Goal: Information Seeking & Learning: Learn about a topic

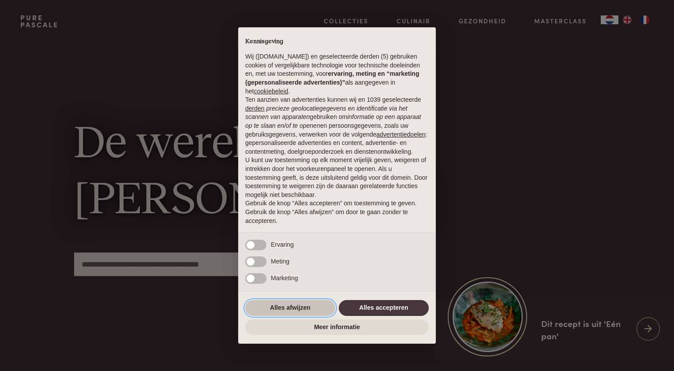
click at [302, 306] on button "Alles afwijzen" at bounding box center [290, 308] width 90 height 16
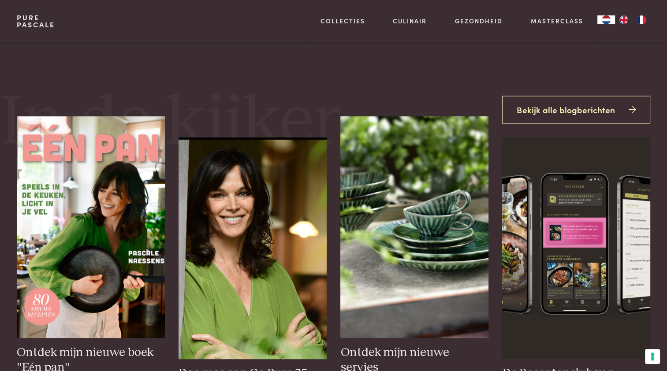
scroll to position [325, 0]
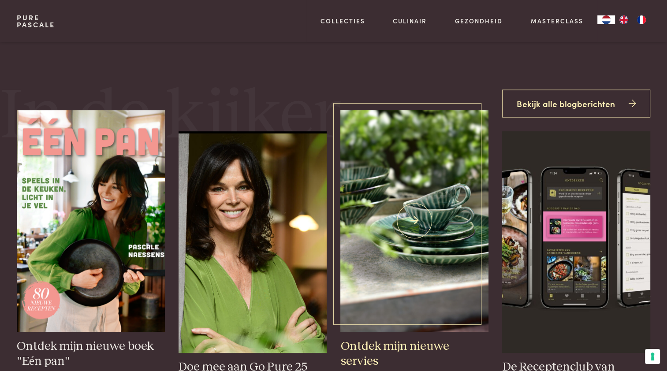
click at [464, 179] on img at bounding box center [414, 221] width 148 height 222
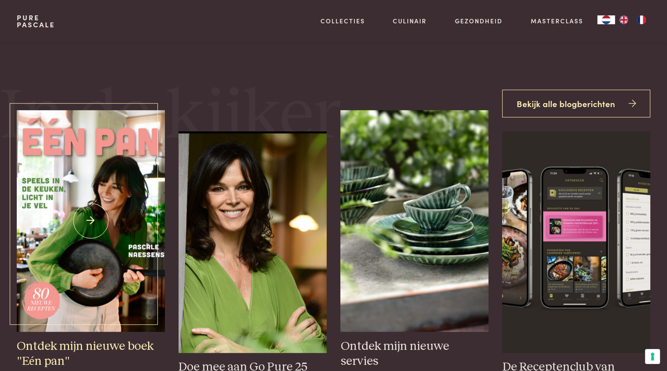
click at [95, 271] on img at bounding box center [91, 221] width 148 height 222
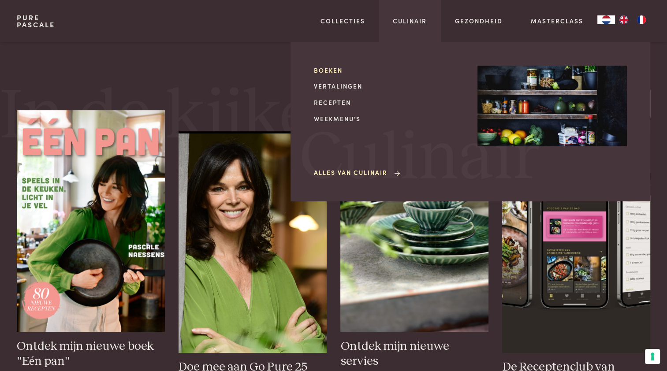
click at [323, 71] on link "Boeken" at bounding box center [388, 70] width 149 height 9
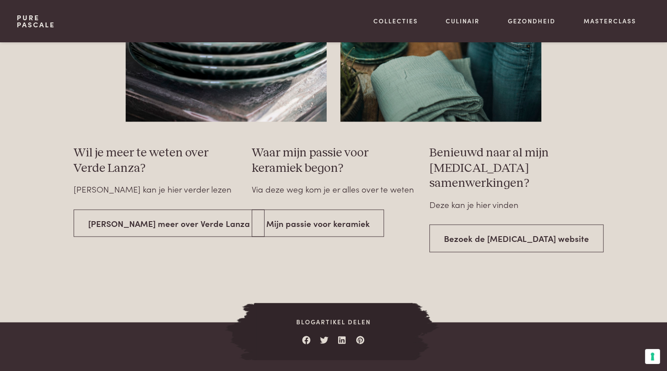
scroll to position [1527, 0]
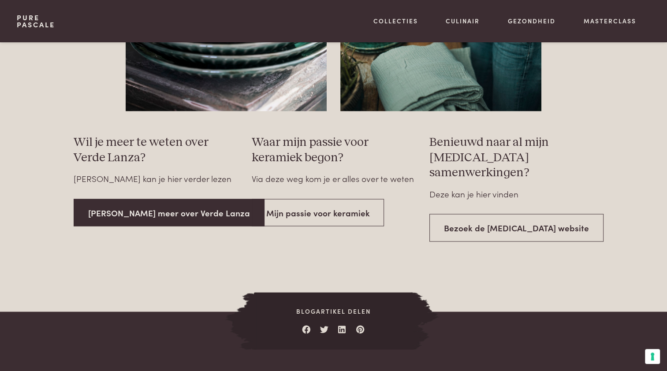
click at [166, 204] on link "[PERSON_NAME] meer over Verde Lanza" at bounding box center [169, 213] width 191 height 28
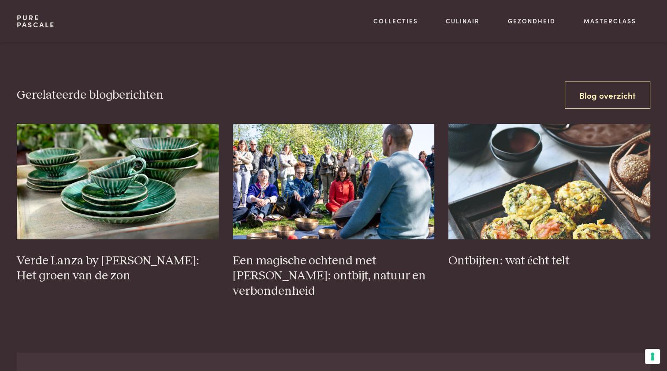
scroll to position [3370, 0]
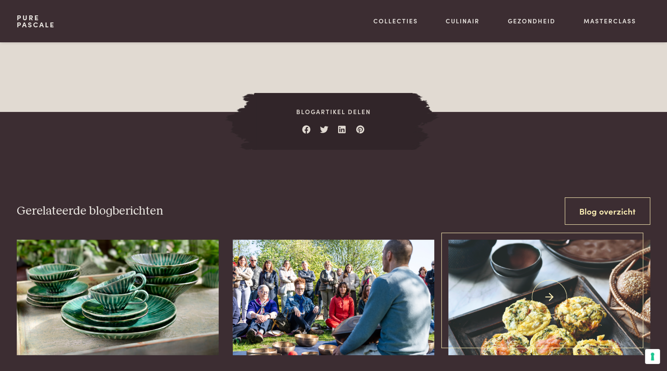
click at [603, 284] on img at bounding box center [549, 297] width 202 height 115
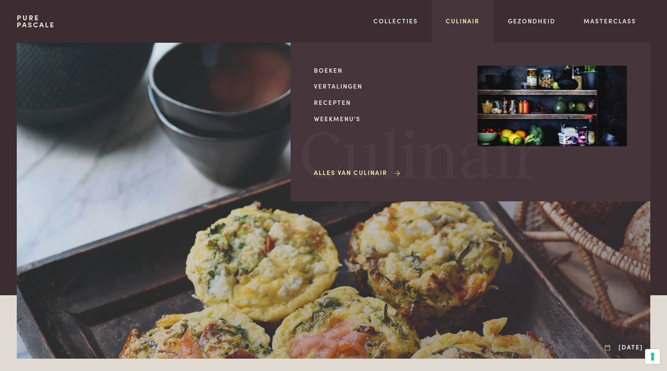
click at [455, 19] on link "Culinair" at bounding box center [463, 20] width 34 height 9
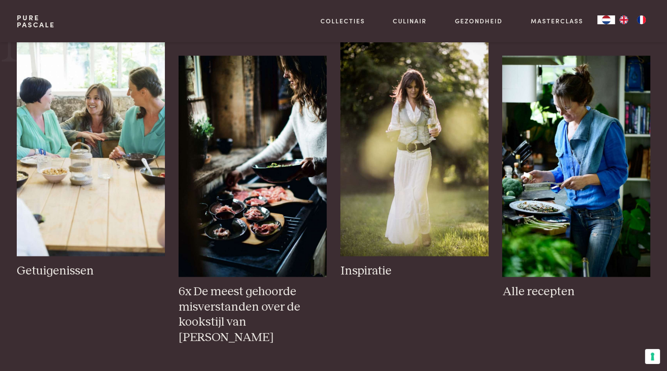
scroll to position [1503, 0]
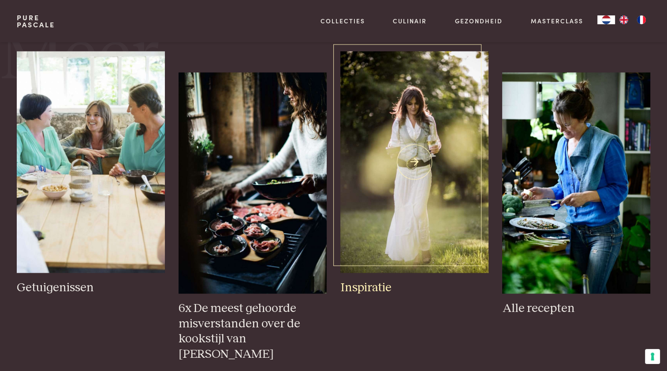
click at [401, 158] on img at bounding box center [414, 162] width 148 height 222
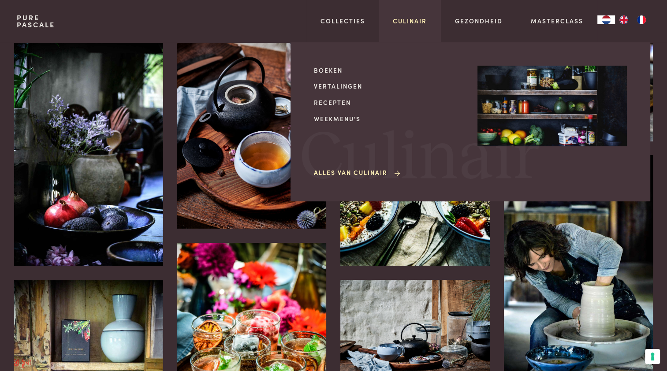
click at [410, 20] on link "Culinair" at bounding box center [410, 20] width 34 height 9
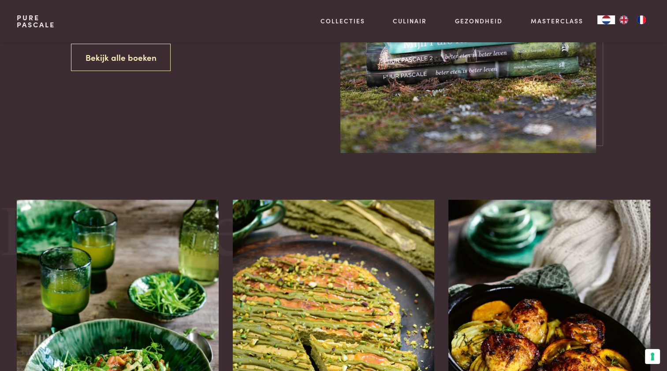
scroll to position [802, 0]
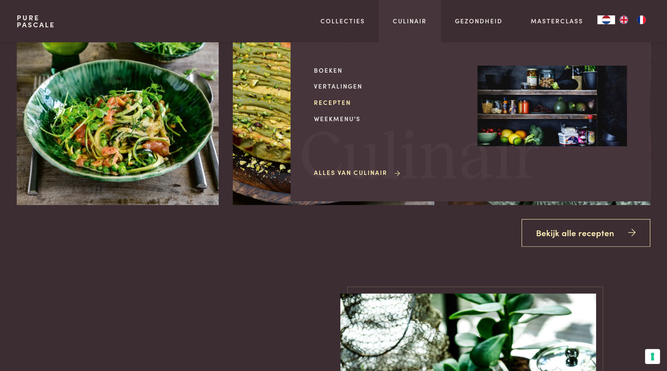
click at [333, 103] on link "Recepten" at bounding box center [388, 102] width 149 height 9
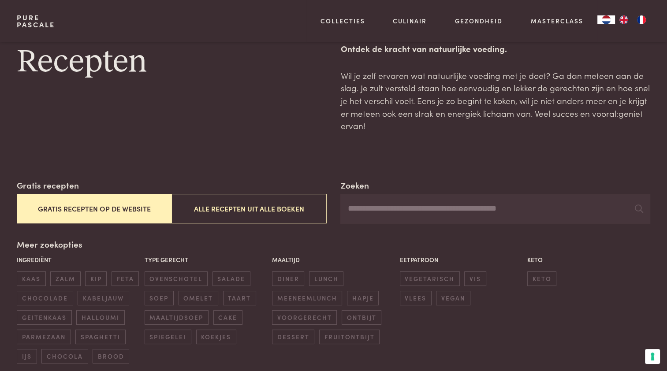
scroll to position [44, 0]
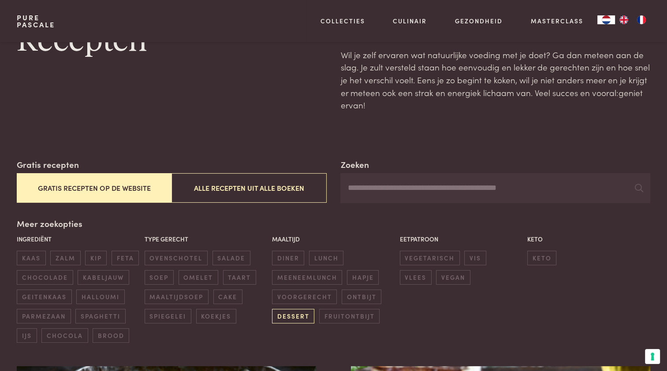
click at [307, 320] on span "dessert" at bounding box center [293, 316] width 42 height 15
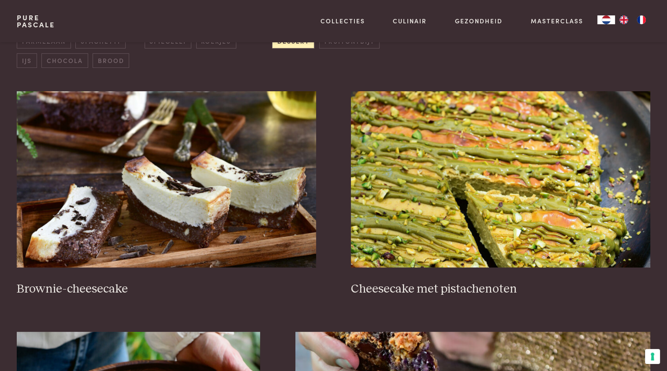
scroll to position [335, 0]
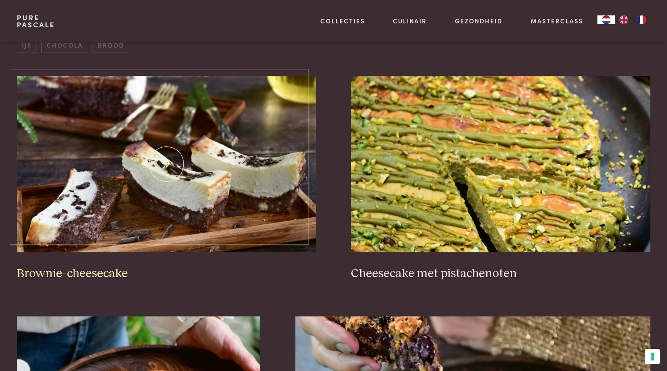
click at [288, 227] on img at bounding box center [166, 164] width 299 height 176
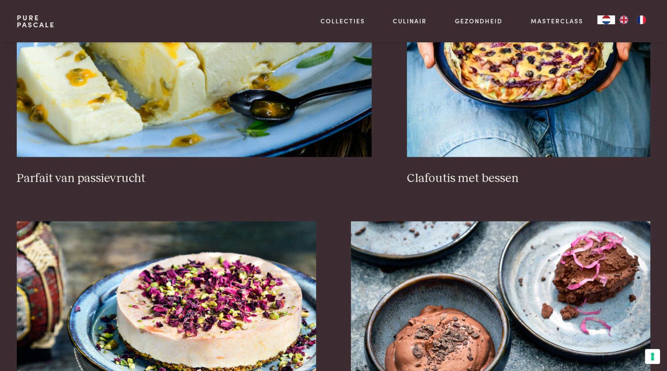
scroll to position [885, 0]
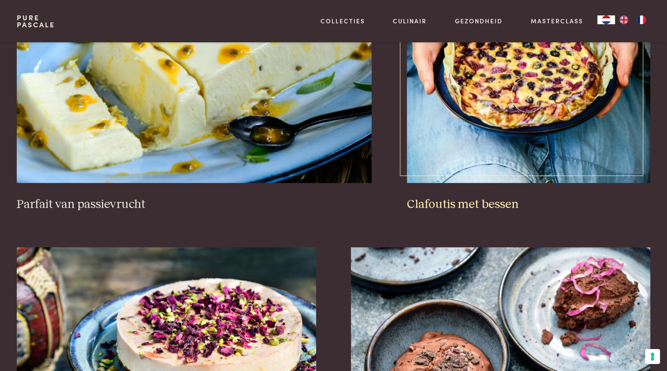
click at [544, 117] on img at bounding box center [528, 95] width 243 height 176
drag, startPoint x: 665, startPoint y: 111, endPoint x: 667, endPoint y: 127, distance: 15.9
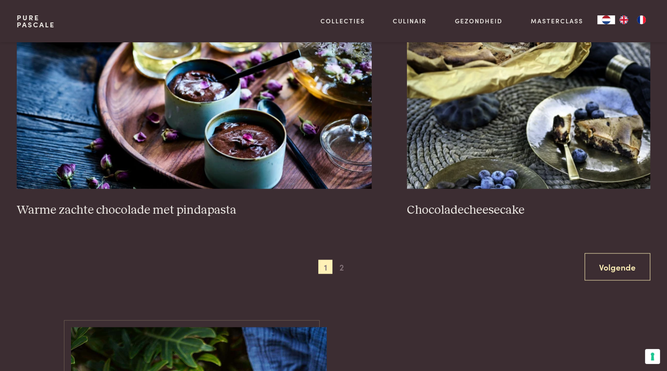
scroll to position [1614, 0]
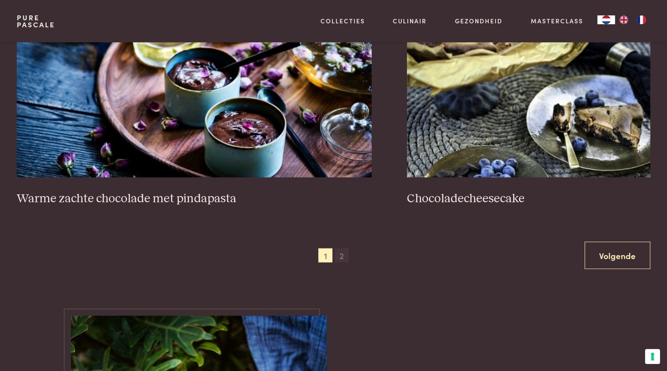
click at [344, 254] on span "2" at bounding box center [342, 255] width 14 height 14
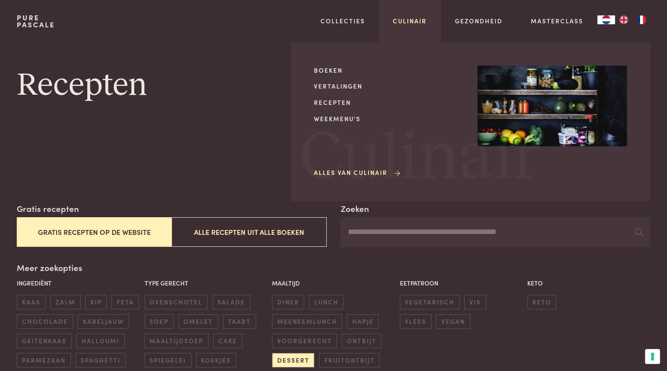
click at [425, 18] on link "Culinair" at bounding box center [410, 20] width 34 height 9
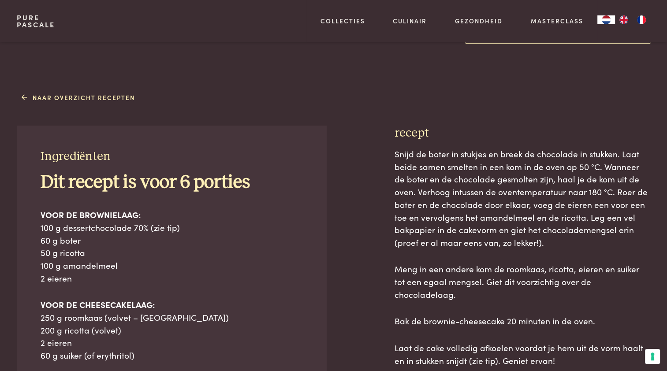
scroll to position [314, 0]
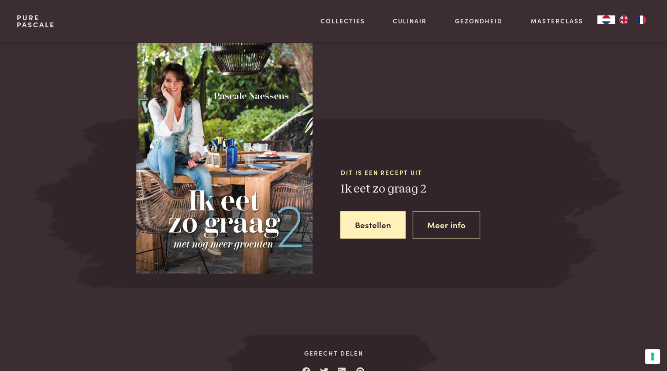
scroll to position [1072, 0]
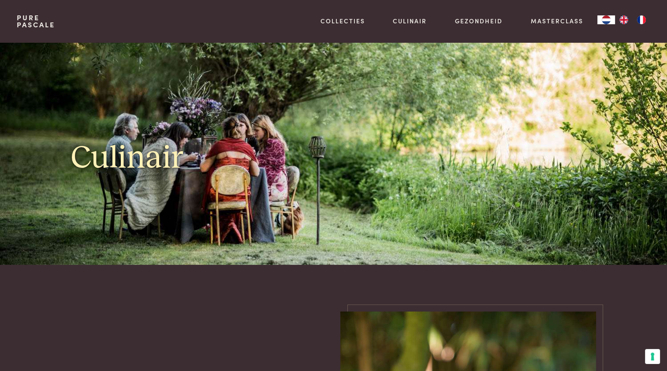
click at [246, 127] on div "Culinair" at bounding box center [199, 153] width 256 height 223
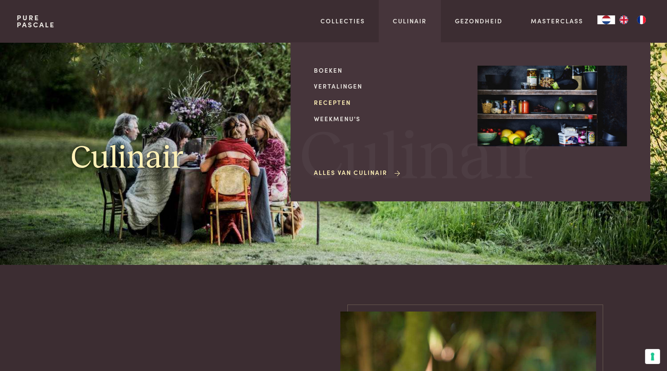
click at [339, 102] on link "Recepten" at bounding box center [388, 102] width 149 height 9
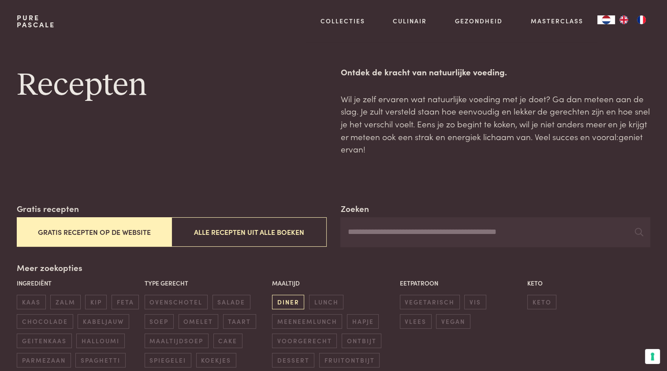
click at [291, 301] on span "diner" at bounding box center [288, 302] width 32 height 15
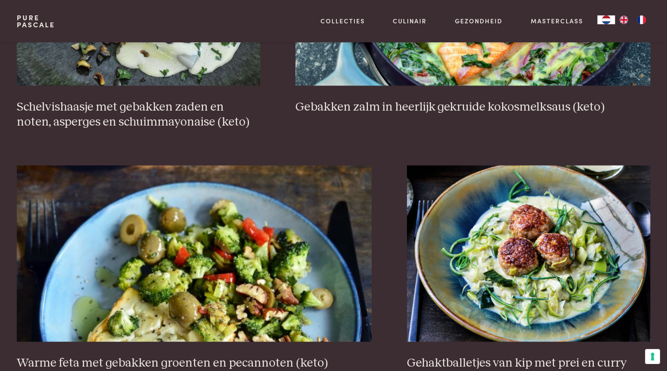
scroll to position [1593, 0]
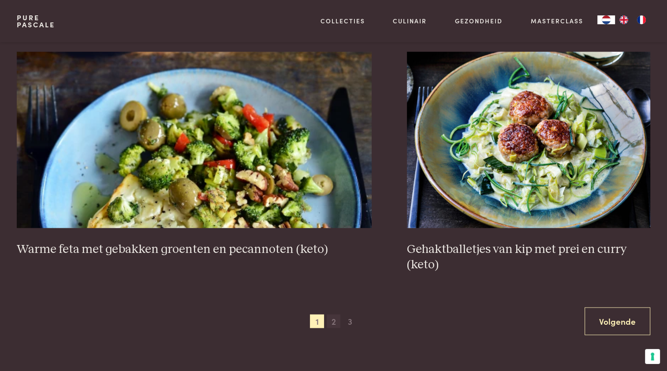
click at [327, 321] on span "2" at bounding box center [334, 321] width 14 height 14
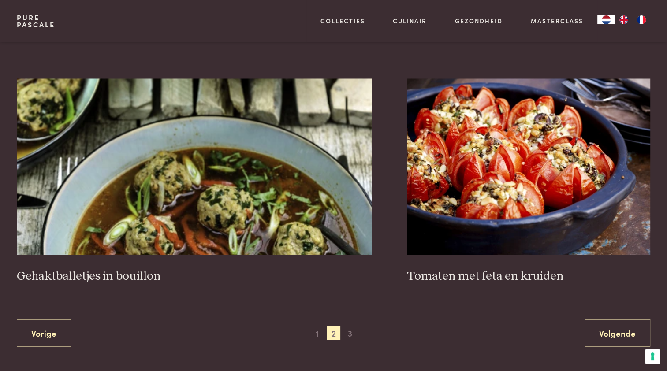
scroll to position [1631, 0]
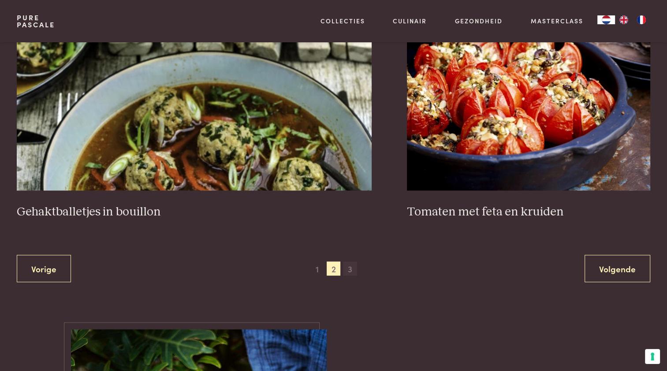
click at [352, 271] on span "3" at bounding box center [350, 268] width 14 height 14
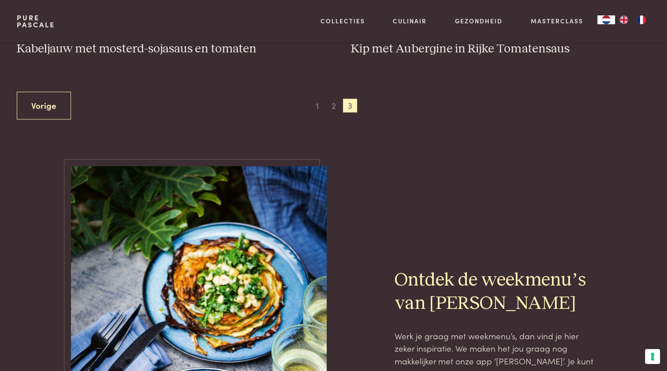
scroll to position [549, 0]
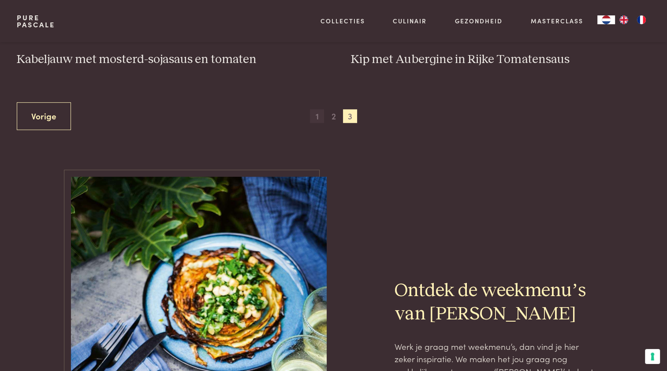
click at [316, 114] on span "1" at bounding box center [317, 116] width 14 height 14
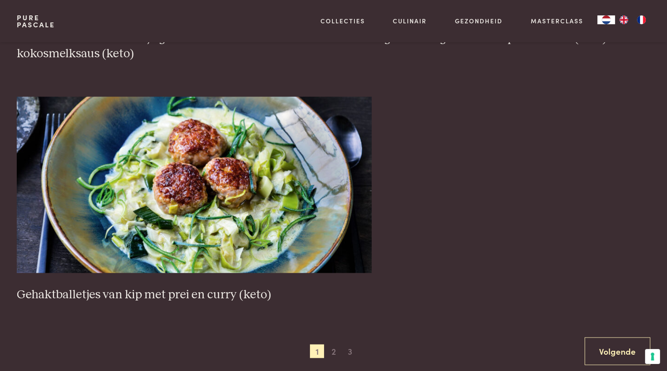
scroll to position [1579, 0]
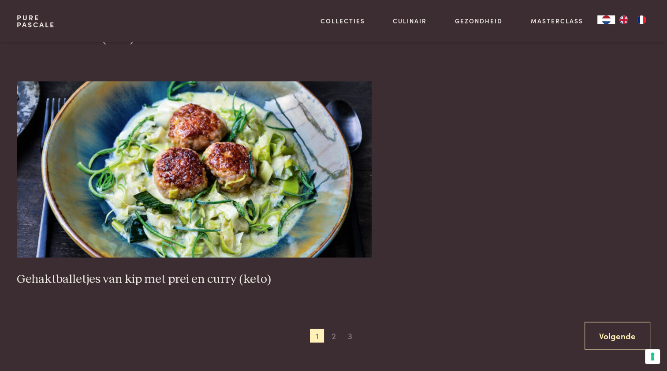
drag, startPoint x: 334, startPoint y: 333, endPoint x: 335, endPoint y: 328, distance: 5.5
click at [334, 331] on span "2" at bounding box center [334, 336] width 14 height 14
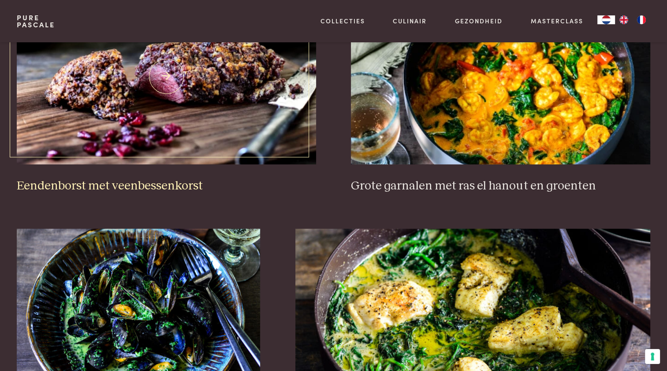
scroll to position [467, 0]
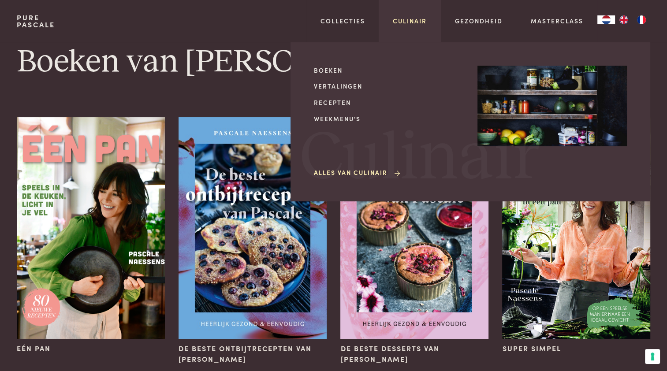
click at [406, 21] on link "Culinair" at bounding box center [410, 20] width 34 height 9
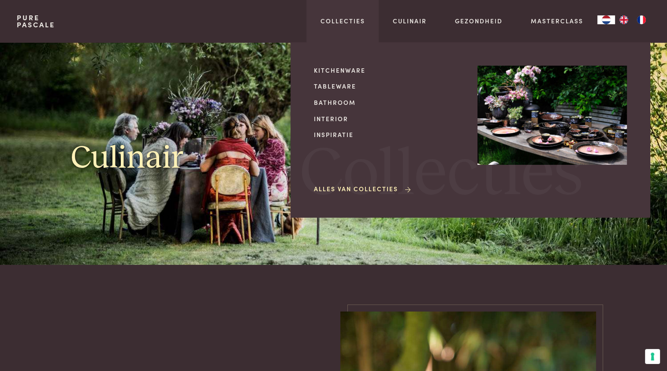
click at [343, 130] on div "Kitchenware Tableware Bathroom Interior Inspiratie Alles van Collecties" at bounding box center [388, 130] width 149 height 129
click at [343, 134] on link "Inspiratie" at bounding box center [388, 134] width 149 height 9
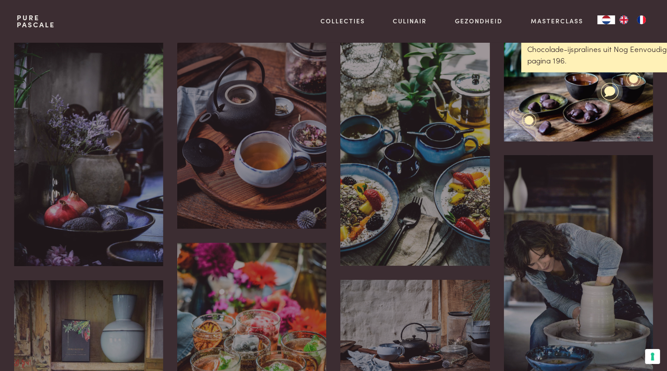
click at [605, 91] on icon at bounding box center [609, 91] width 11 height 11
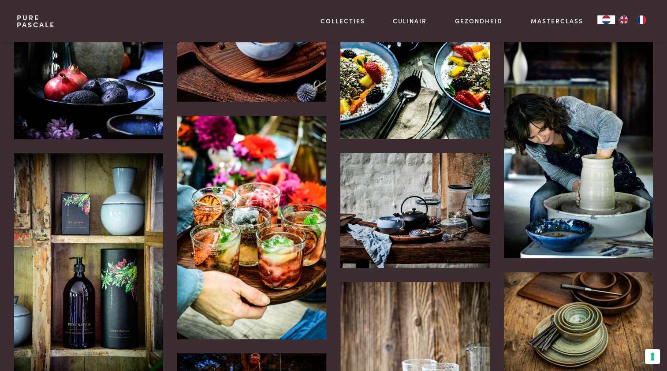
scroll to position [205, 0]
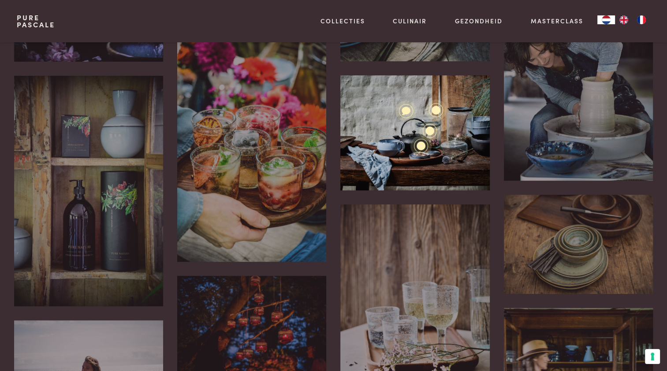
click at [396, 164] on div "Ik houd van het theeritueel. Het brengt je in het moment nu en laat je bewust g…" at bounding box center [414, 132] width 149 height 115
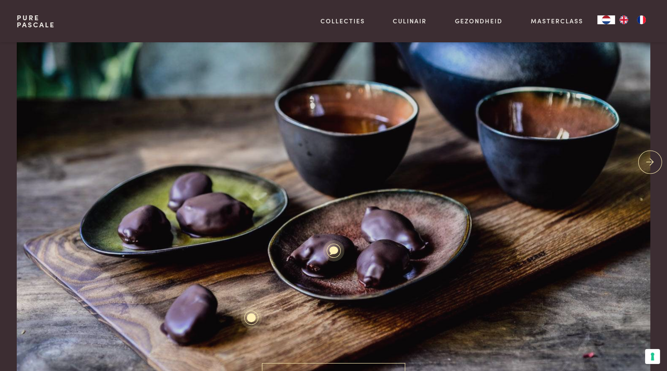
scroll to position [176, 0]
